Goal: Find specific page/section: Locate item on page

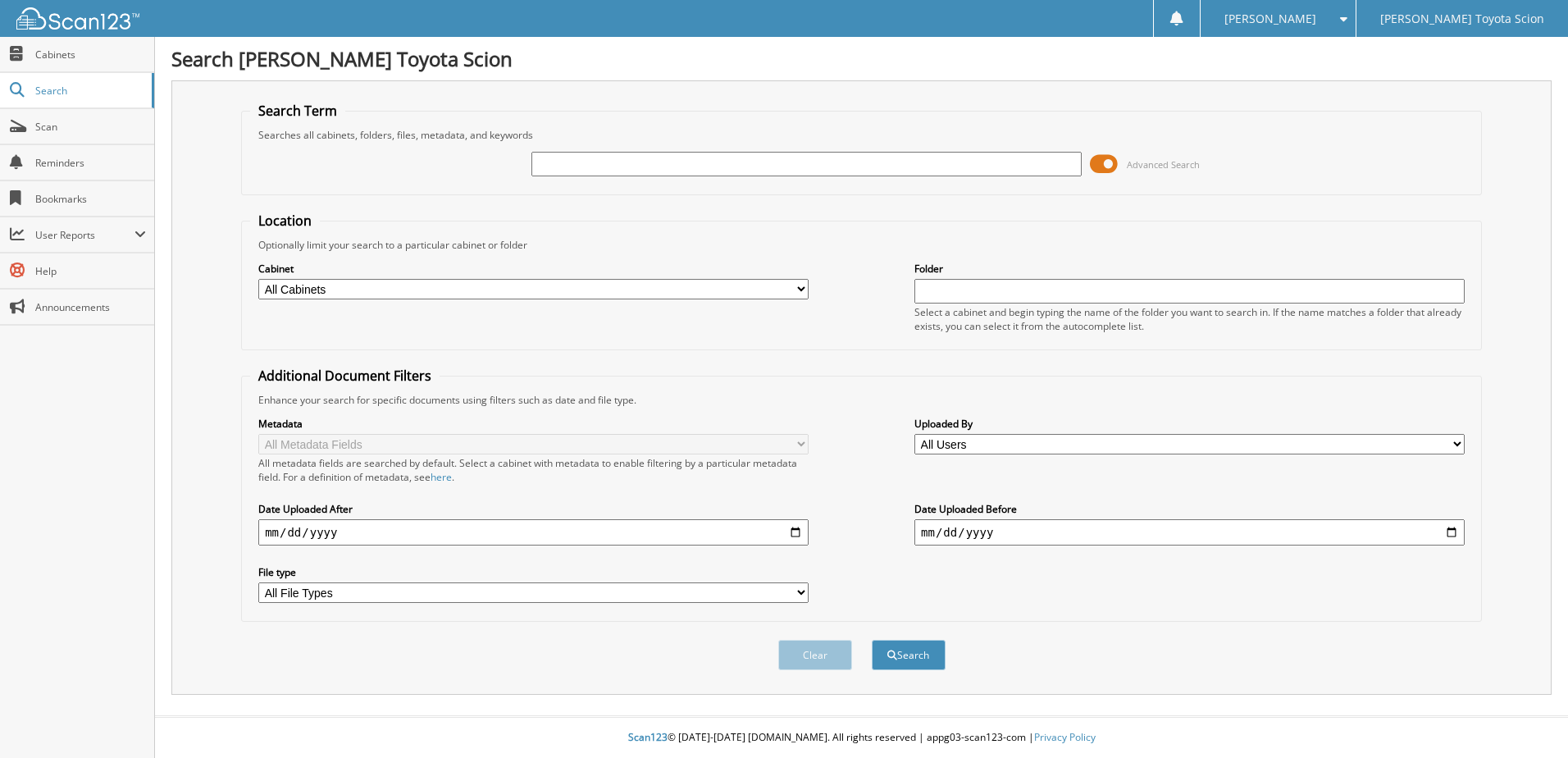
click at [631, 172] on input "text" at bounding box center [806, 164] width 551 height 24
paste input "34188A"
type input "34188A"
click at [872, 640] on button "Search" at bounding box center [908, 654] width 73 height 30
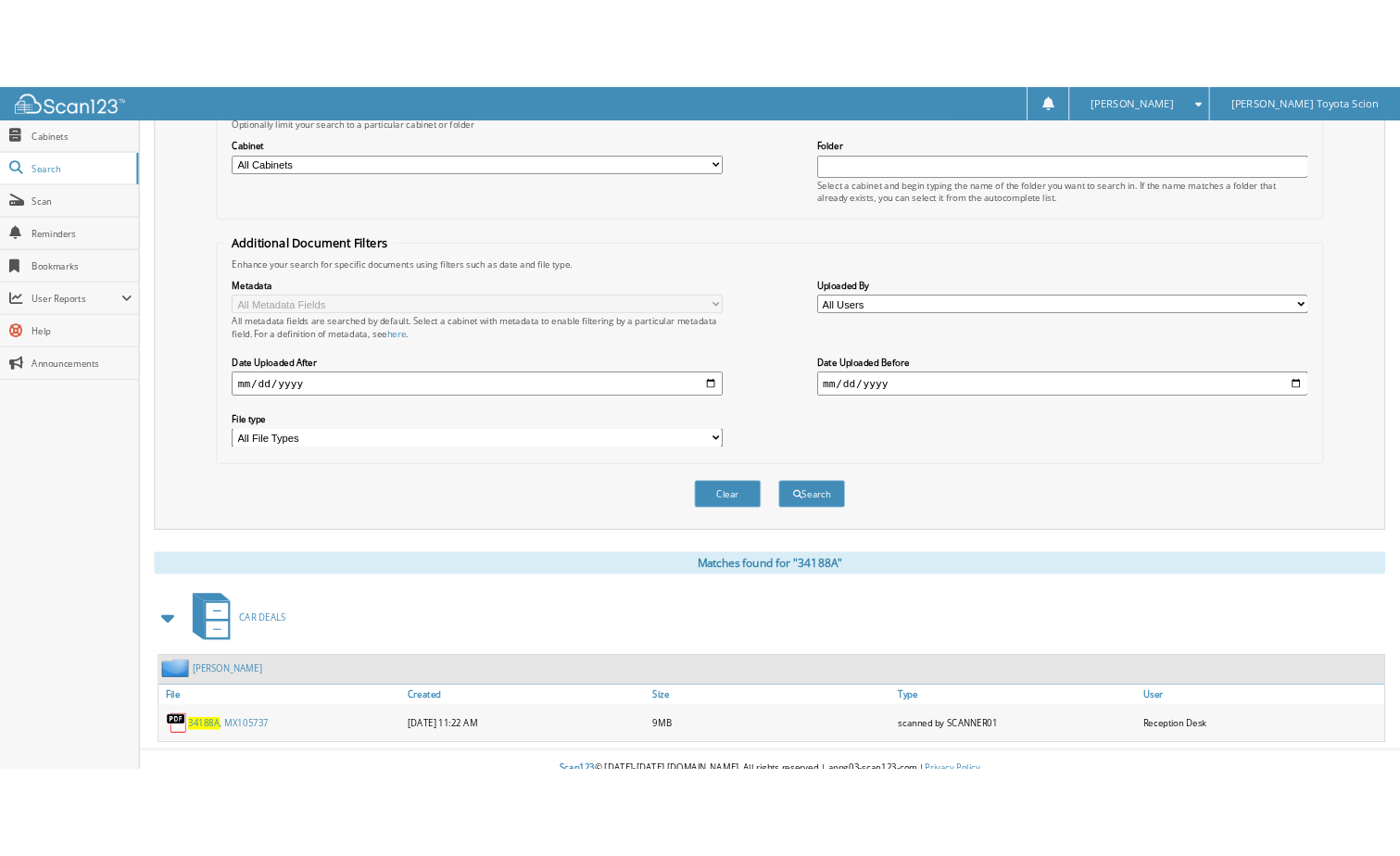
scroll to position [252, 0]
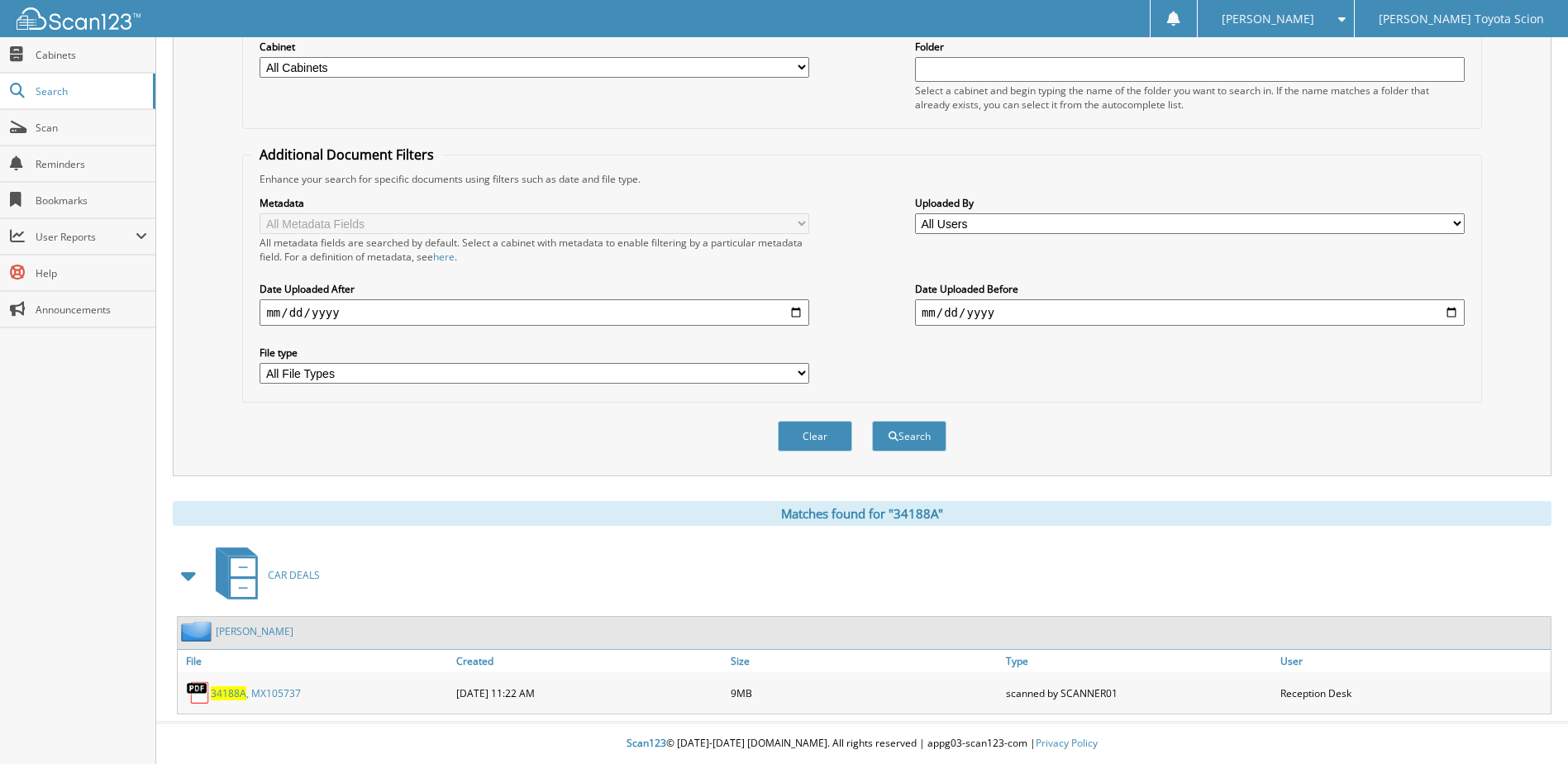
click at [258, 686] on link "34188A , MX105737" at bounding box center [255, 693] width 90 height 14
